Goal: Task Accomplishment & Management: Use online tool/utility

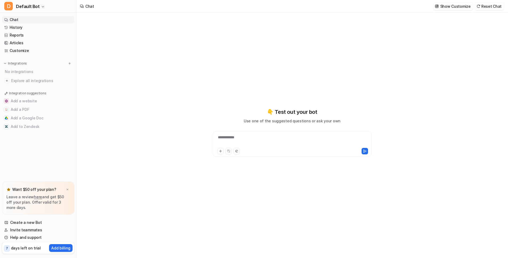
type textarea "**********"
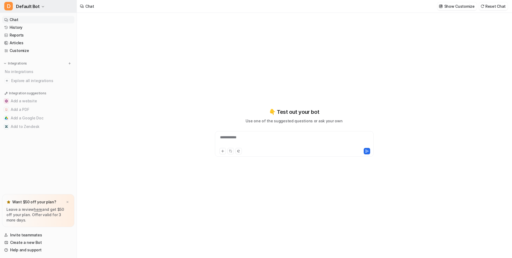
click at [42, 6] on icon "button" at bounding box center [42, 6] width 3 height 3
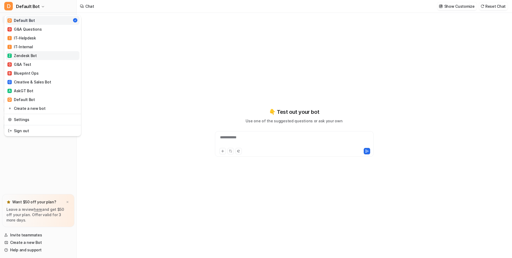
click at [27, 55] on div "Z Zendesk Bot" at bounding box center [21, 56] width 29 height 6
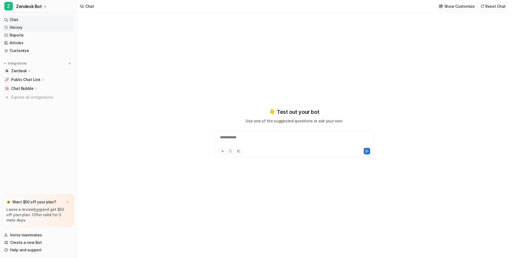
click at [16, 27] on link "History" at bounding box center [38, 27] width 72 height 7
